Goal: Information Seeking & Learning: Learn about a topic

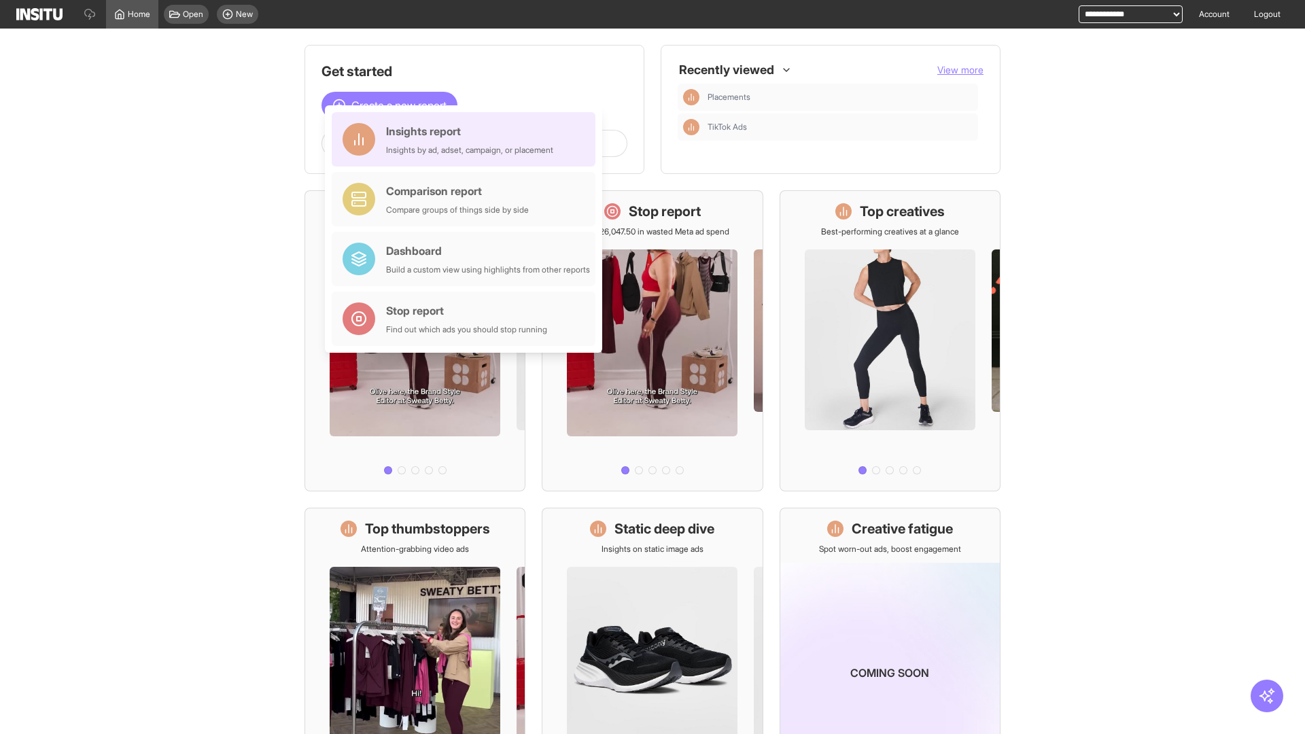
click at [467, 139] on div "Insights report Insights by ad, adset, campaign, or placement" at bounding box center [469, 139] width 167 height 33
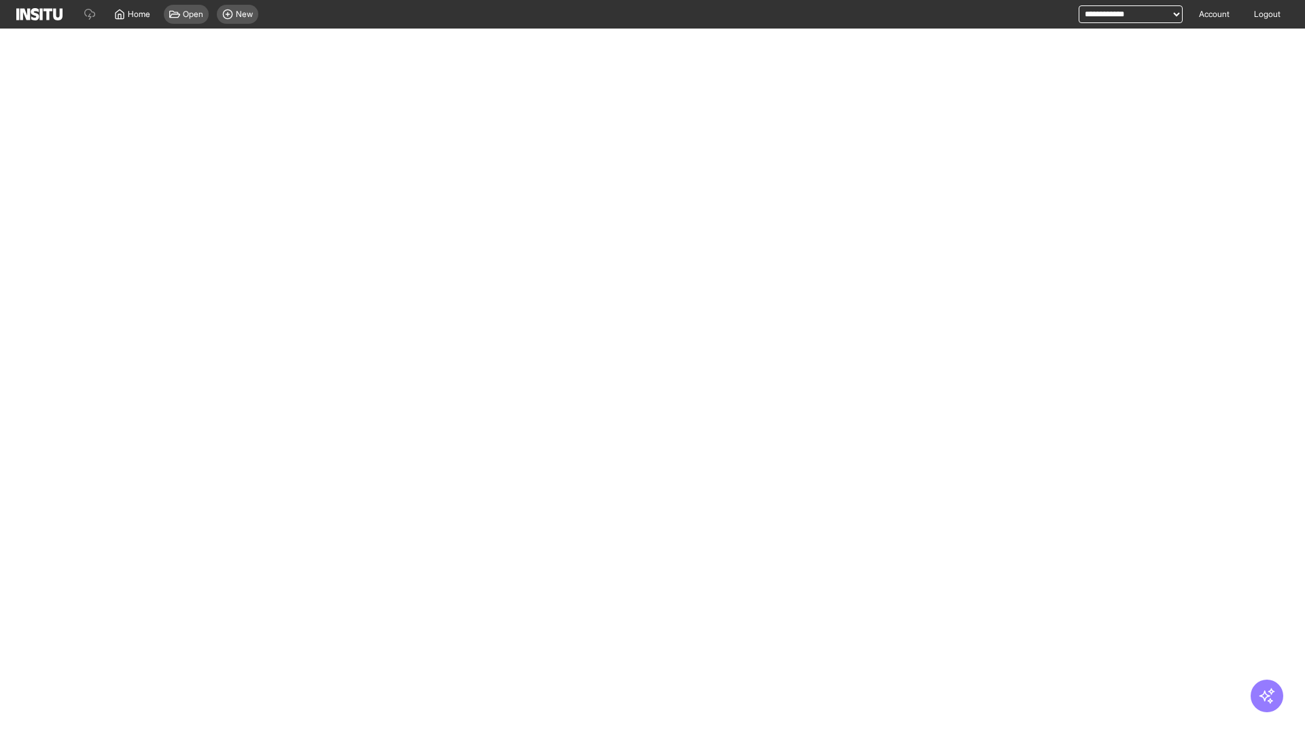
select select "**"
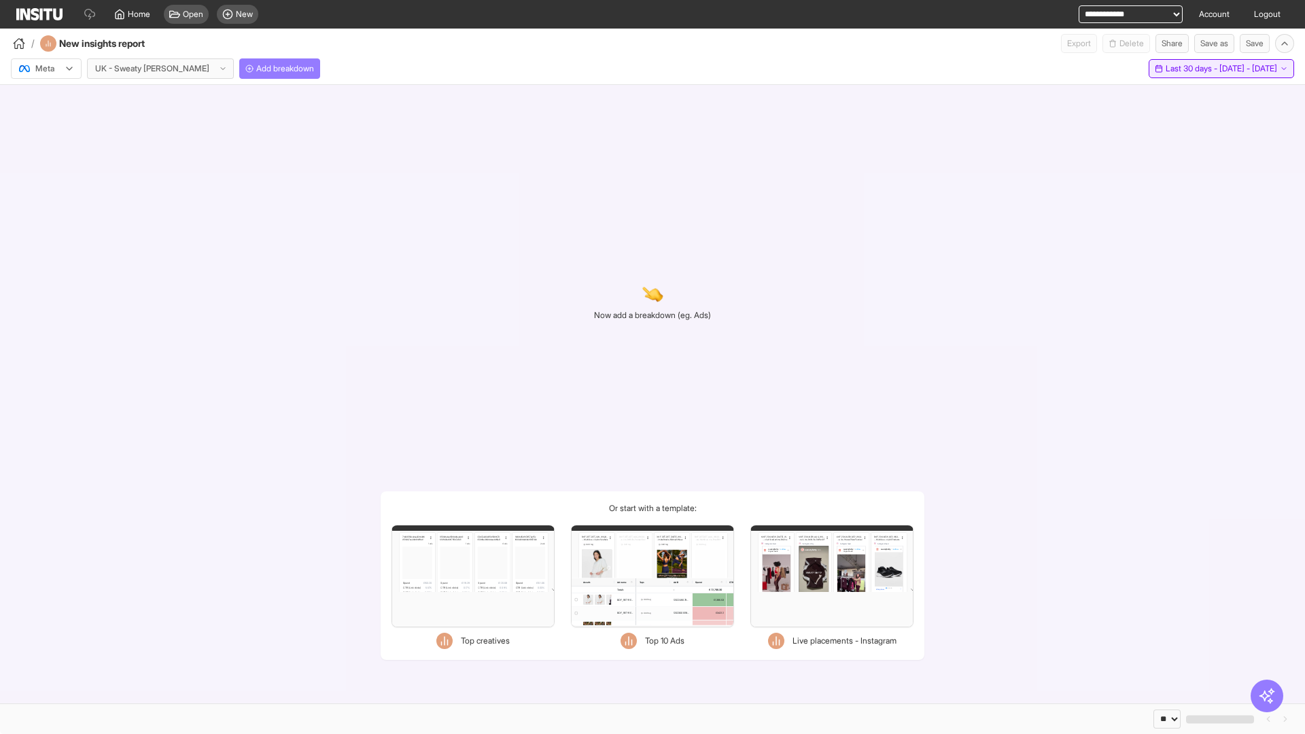
click at [1196, 69] on span "Last 30 days - [DATE] - [DATE]" at bounding box center [1221, 68] width 111 height 11
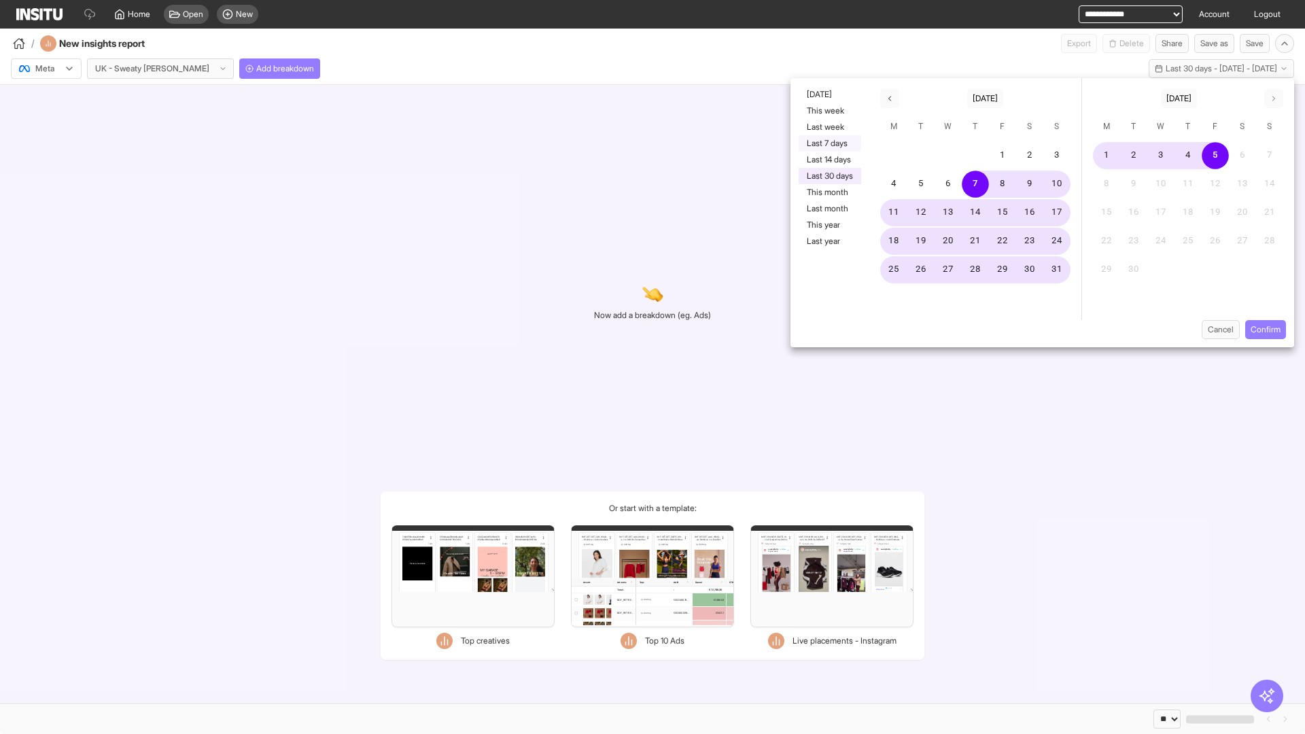
click at [829, 143] on button "Last 7 days" at bounding box center [830, 143] width 63 height 16
